Goal: Task Accomplishment & Management: Complete application form

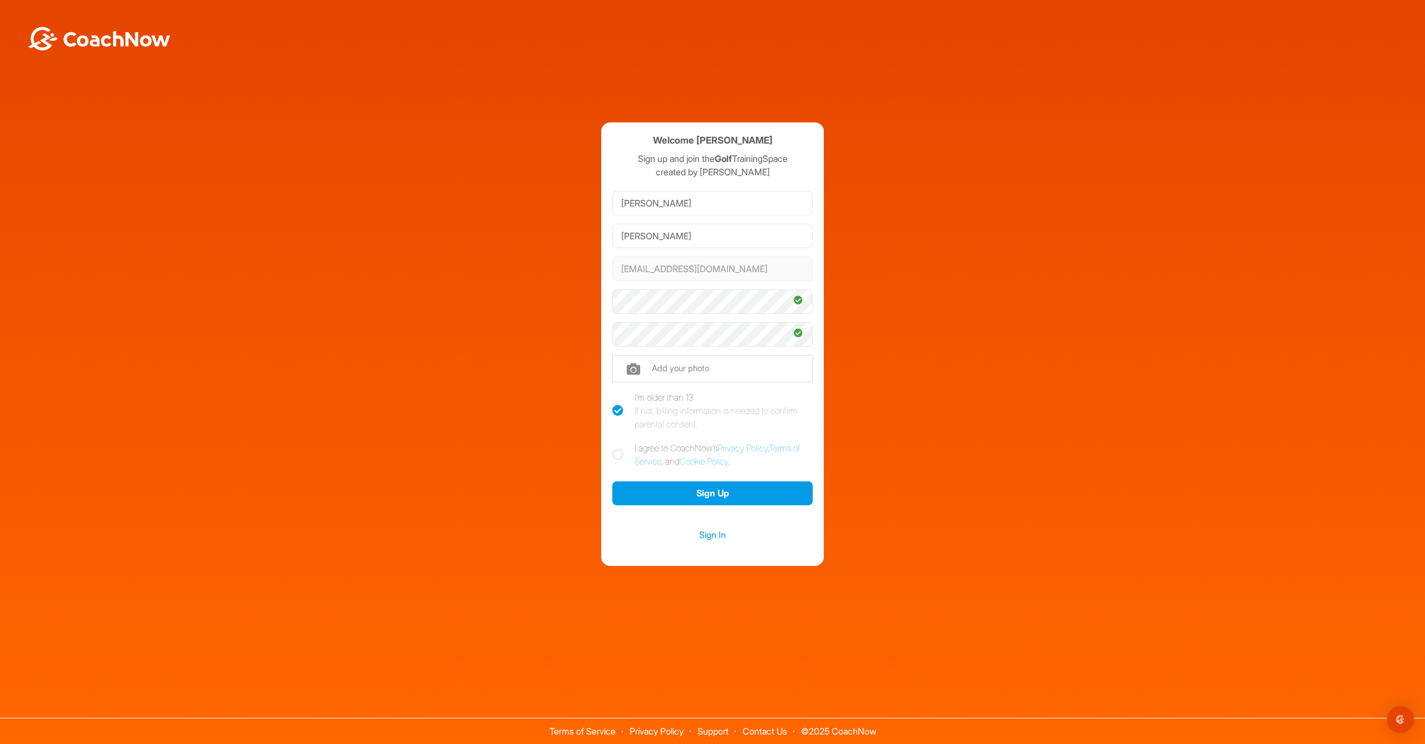
click at [617, 455] on icon at bounding box center [617, 454] width 11 height 11
click at [617, 449] on input "I agree to CoachNow's Privacy Policy , Terms of Service , and Cookie Policy ." at bounding box center [615, 444] width 7 height 7
checkbox input "true"
click at [674, 492] on button "Sign Up" at bounding box center [712, 494] width 200 height 24
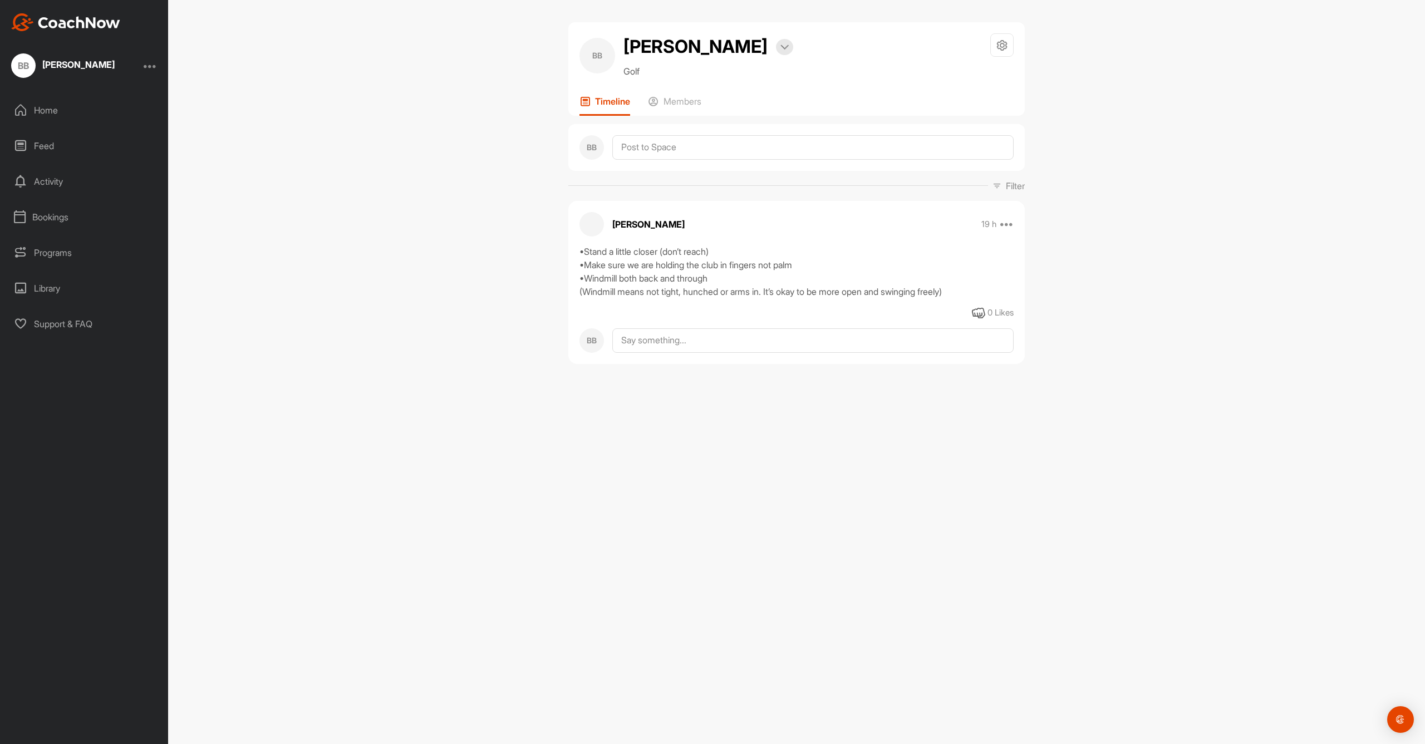
click at [56, 114] on div "Home" at bounding box center [84, 110] width 157 height 28
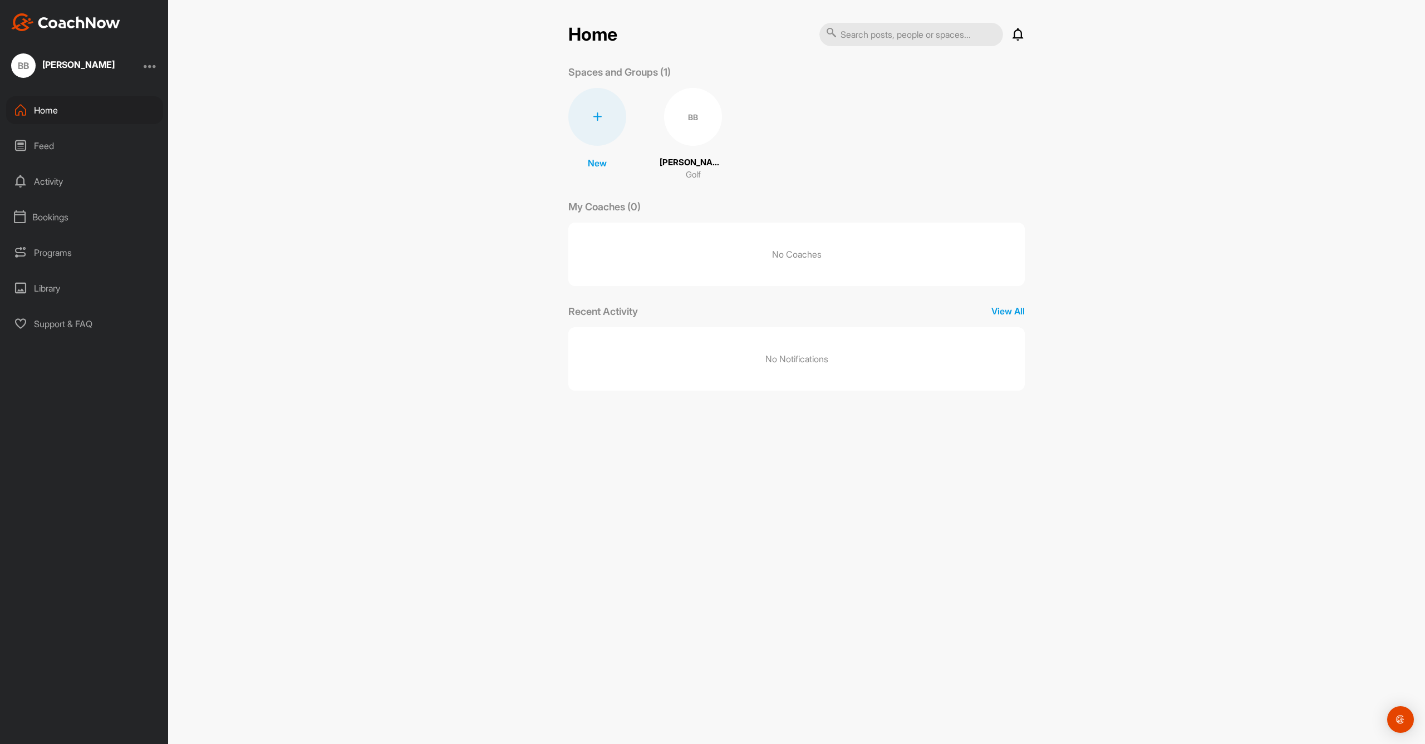
click at [698, 108] on div "BB" at bounding box center [693, 117] width 58 height 58
